Goal: Check status: Check status

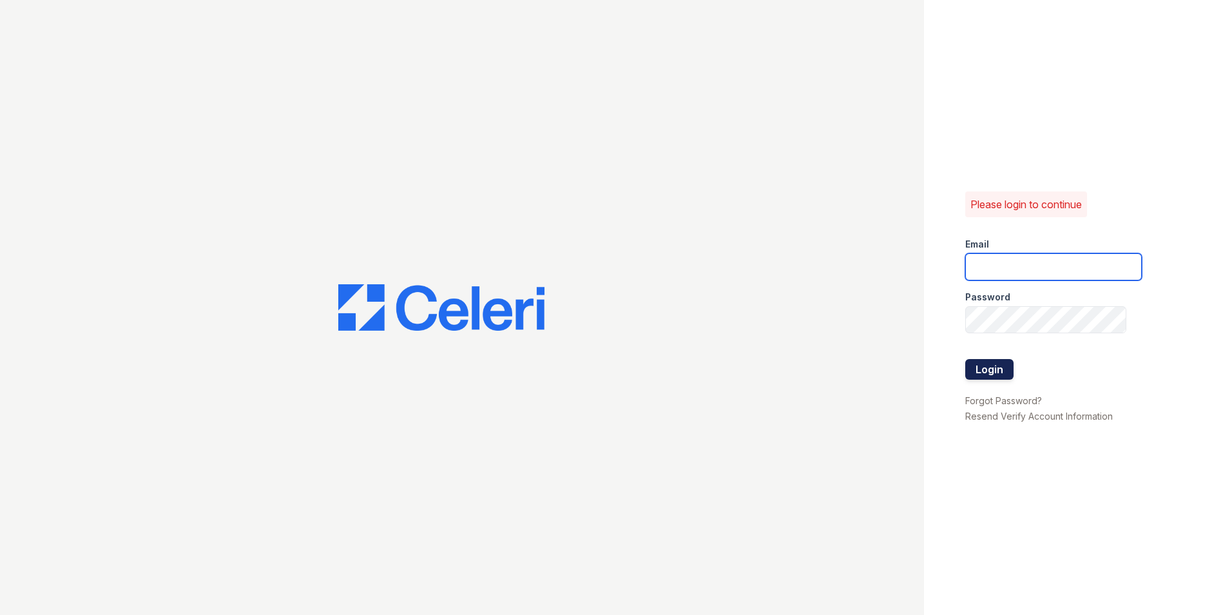
type input "[EMAIL_ADDRESS][DOMAIN_NAME]"
click at [966, 369] on button "Login" at bounding box center [989, 369] width 48 height 21
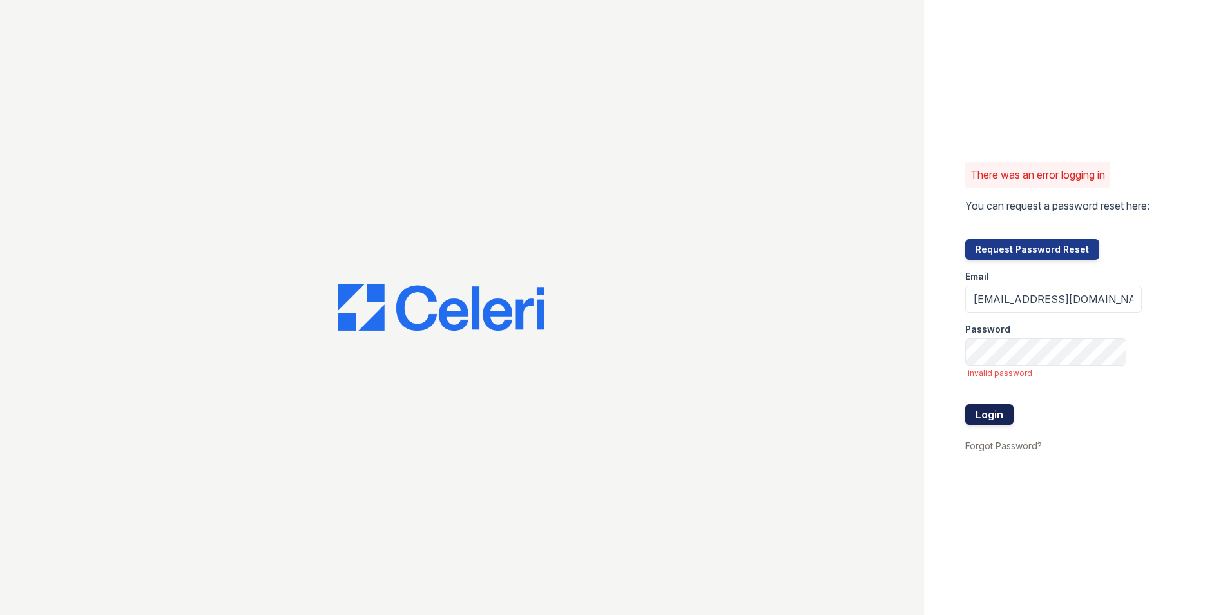
click at [1003, 410] on button "Login" at bounding box center [989, 414] width 48 height 21
click at [961, 367] on div "There was an error logging in You can request a password reset here: Request Pa…" at bounding box center [1078, 307] width 308 height 615
click at [965, 404] on button "Login" at bounding box center [989, 414] width 48 height 21
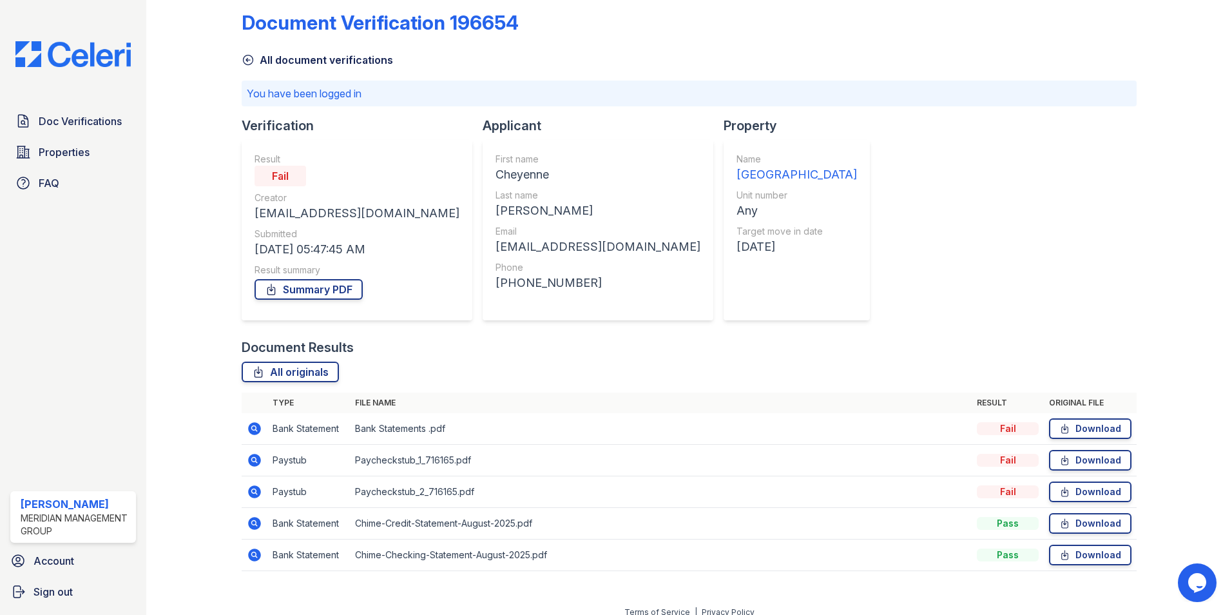
scroll to position [28, 0]
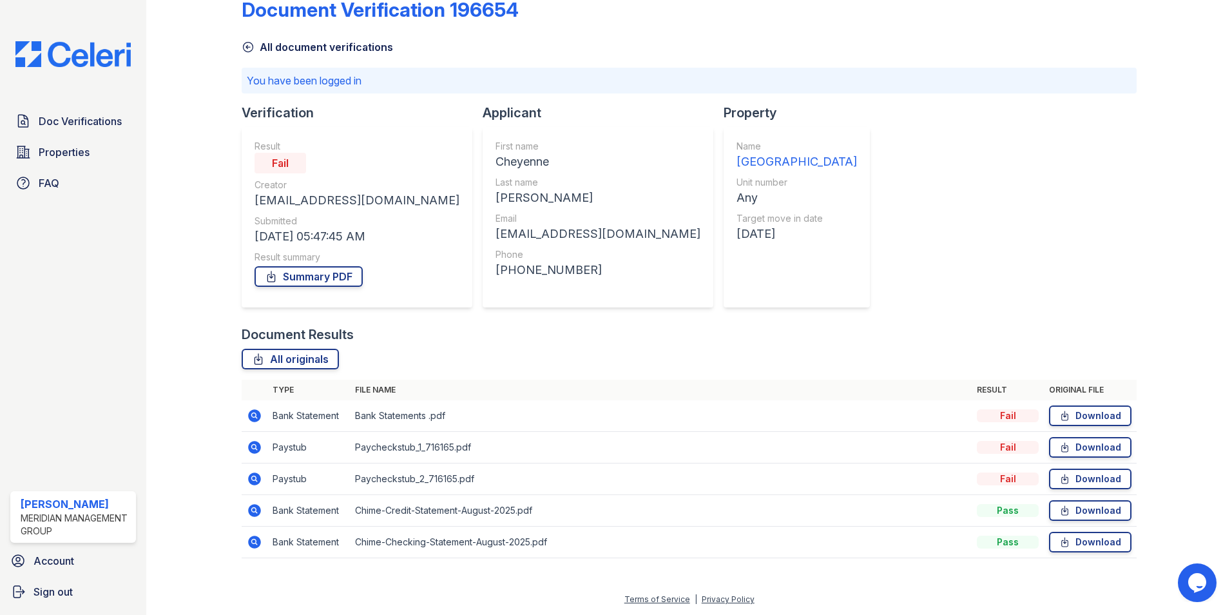
click at [253, 476] on icon at bounding box center [254, 478] width 15 height 15
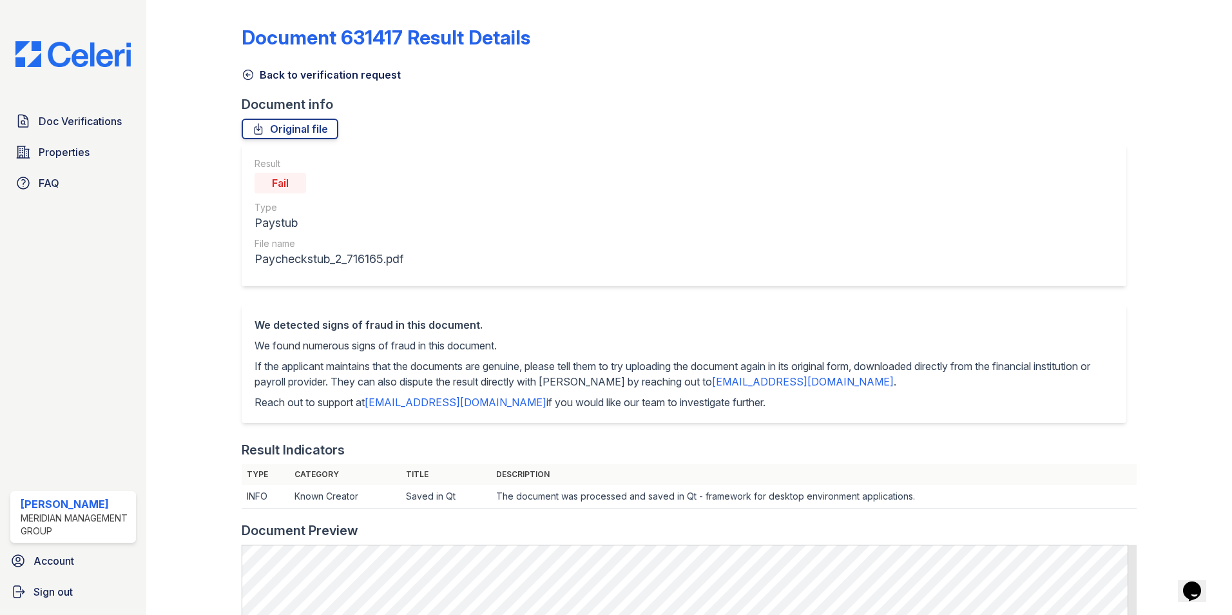
click at [240, 70] on div at bounding box center [204, 582] width 75 height 1154
click at [244, 72] on icon at bounding box center [249, 75] width 10 height 10
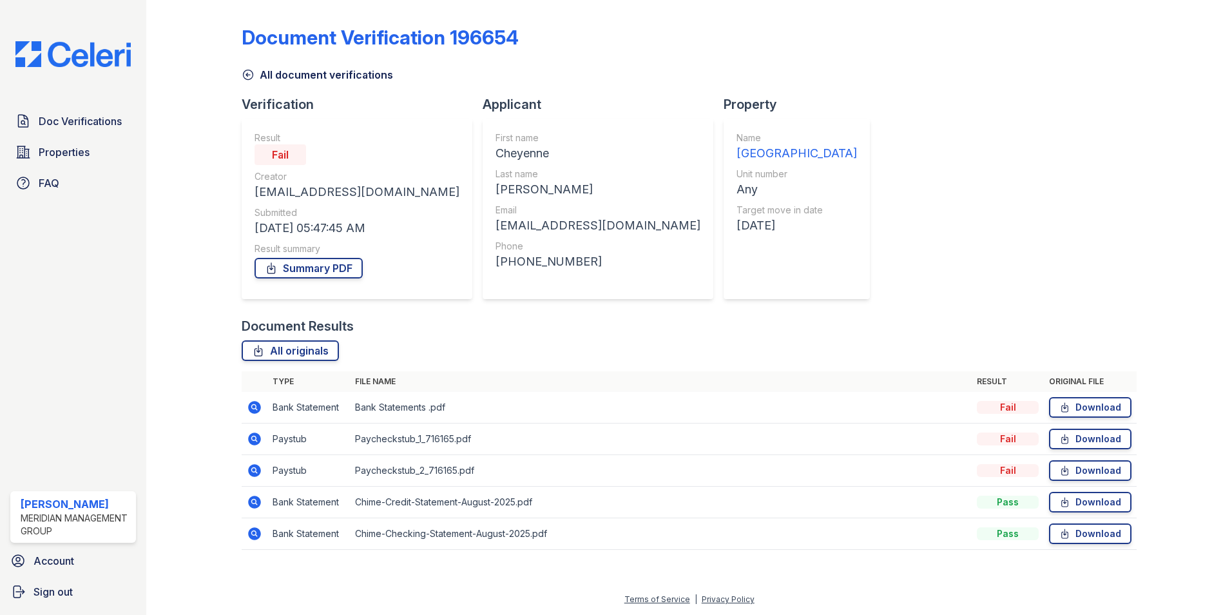
click at [252, 407] on icon at bounding box center [254, 407] width 15 height 15
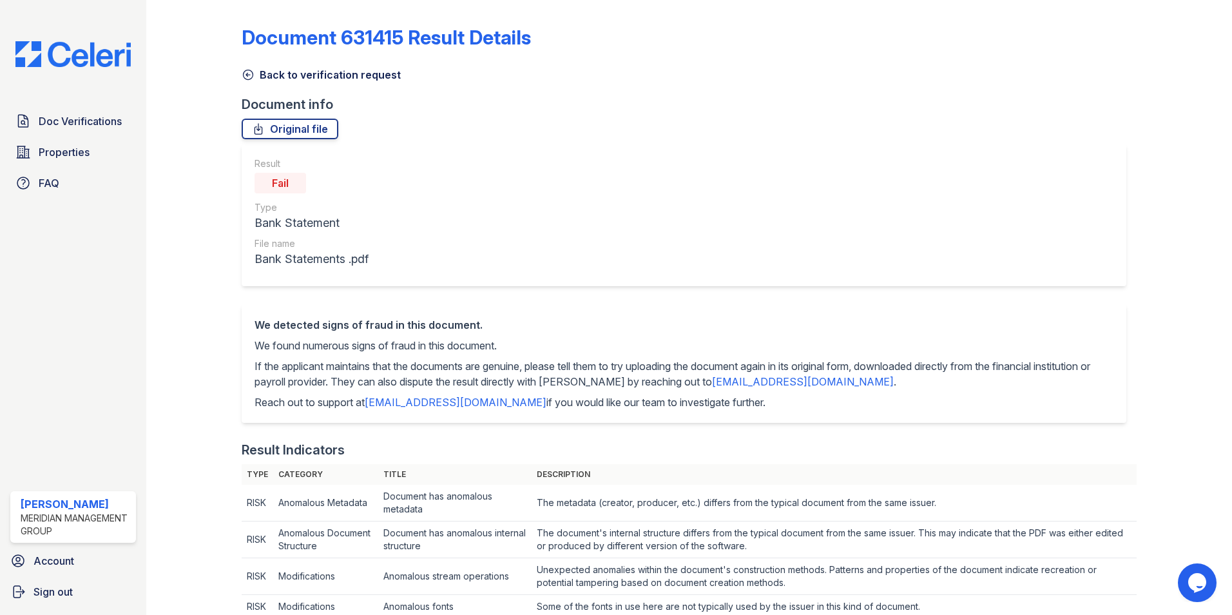
click at [247, 74] on icon at bounding box center [248, 74] width 13 height 13
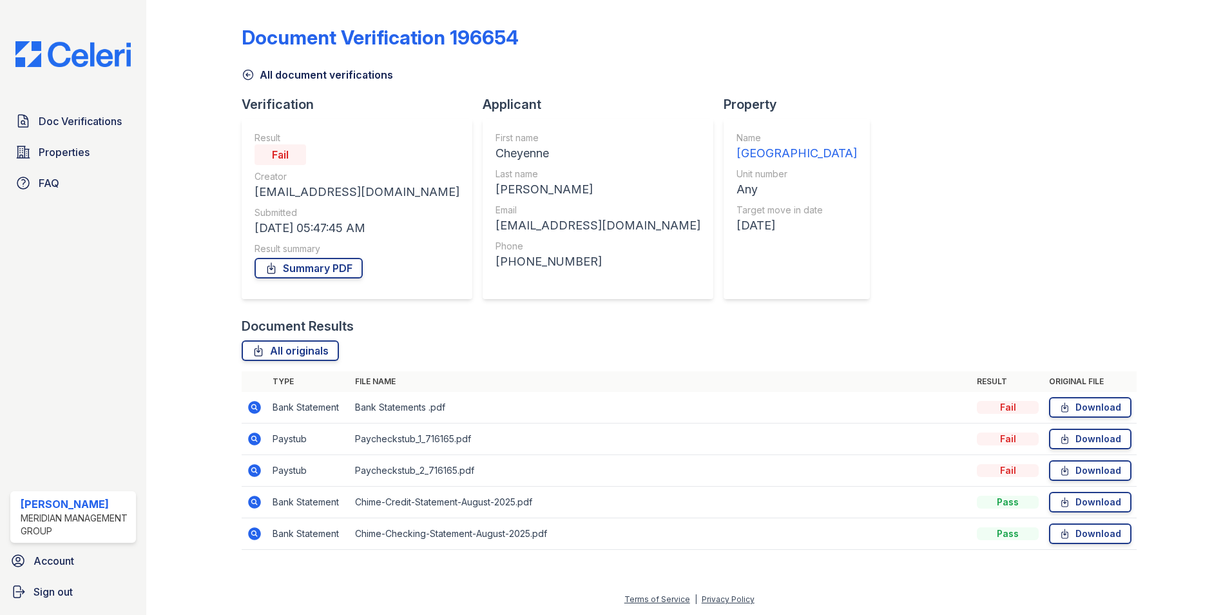
click at [258, 534] on icon at bounding box center [254, 533] width 13 height 13
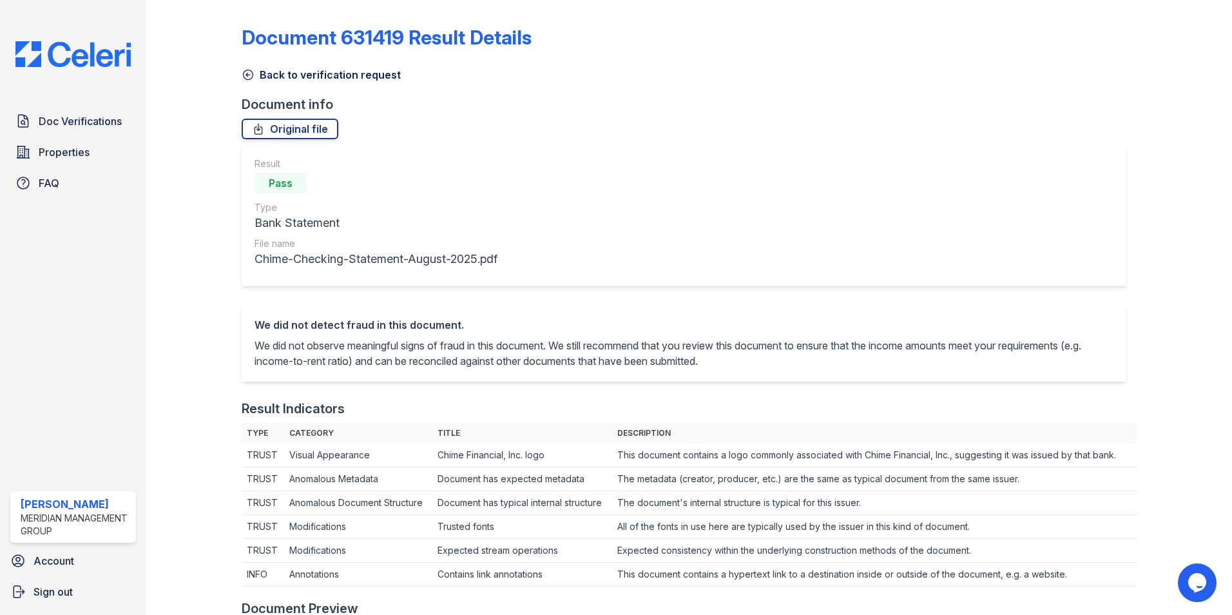
click at [253, 72] on icon at bounding box center [248, 74] width 13 height 13
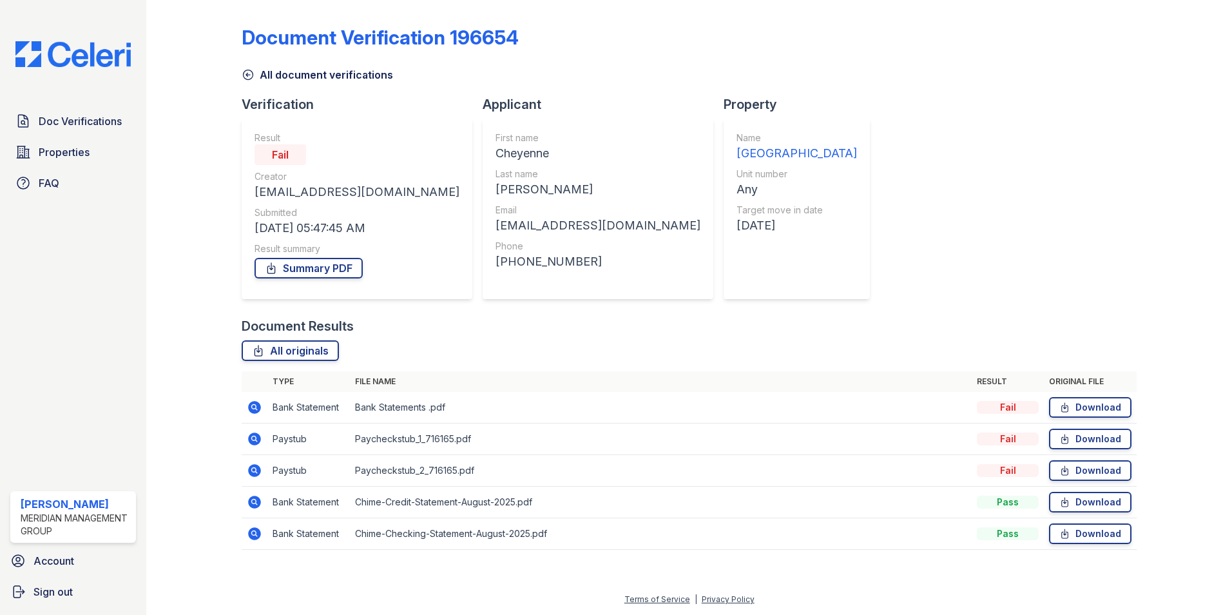
click at [259, 437] on icon at bounding box center [254, 438] width 13 height 13
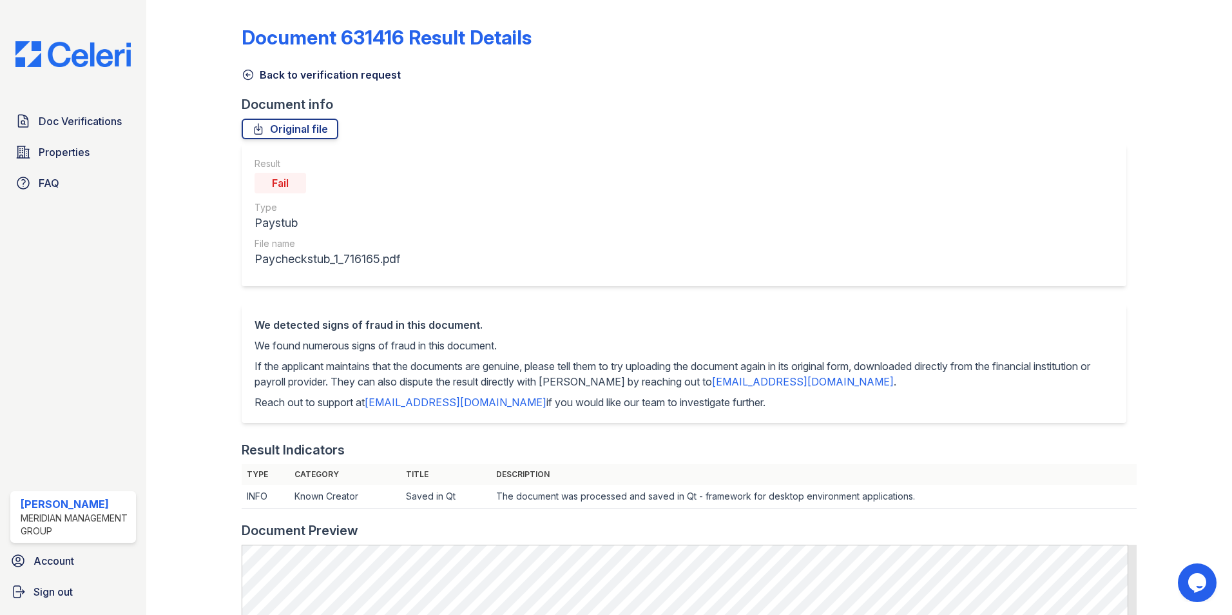
click at [244, 70] on icon at bounding box center [248, 74] width 13 height 13
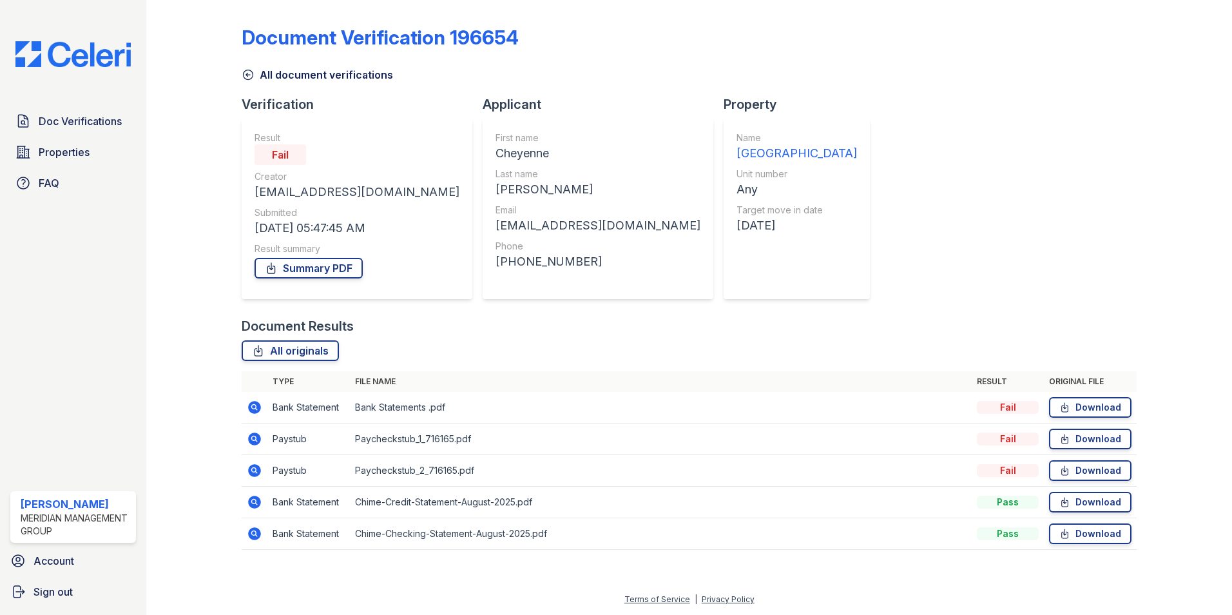
click at [251, 73] on icon at bounding box center [248, 74] width 13 height 13
